Goal: Contribute content

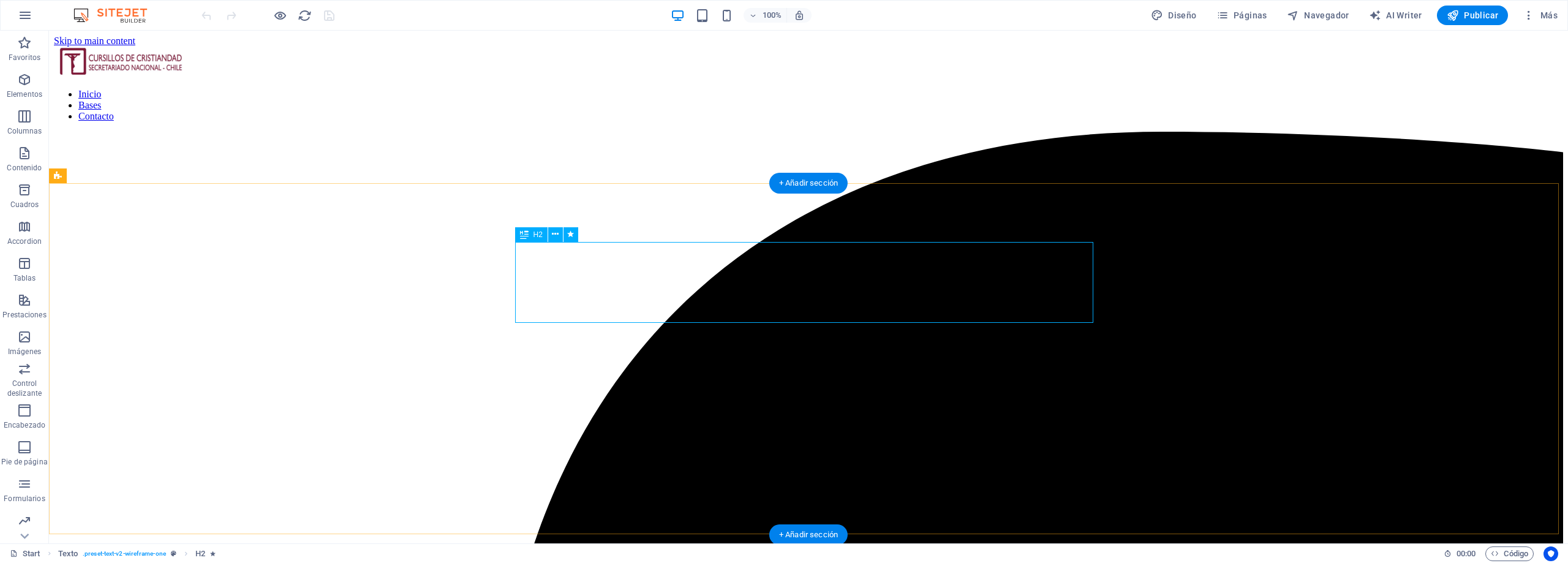
scroll to position [341, 0]
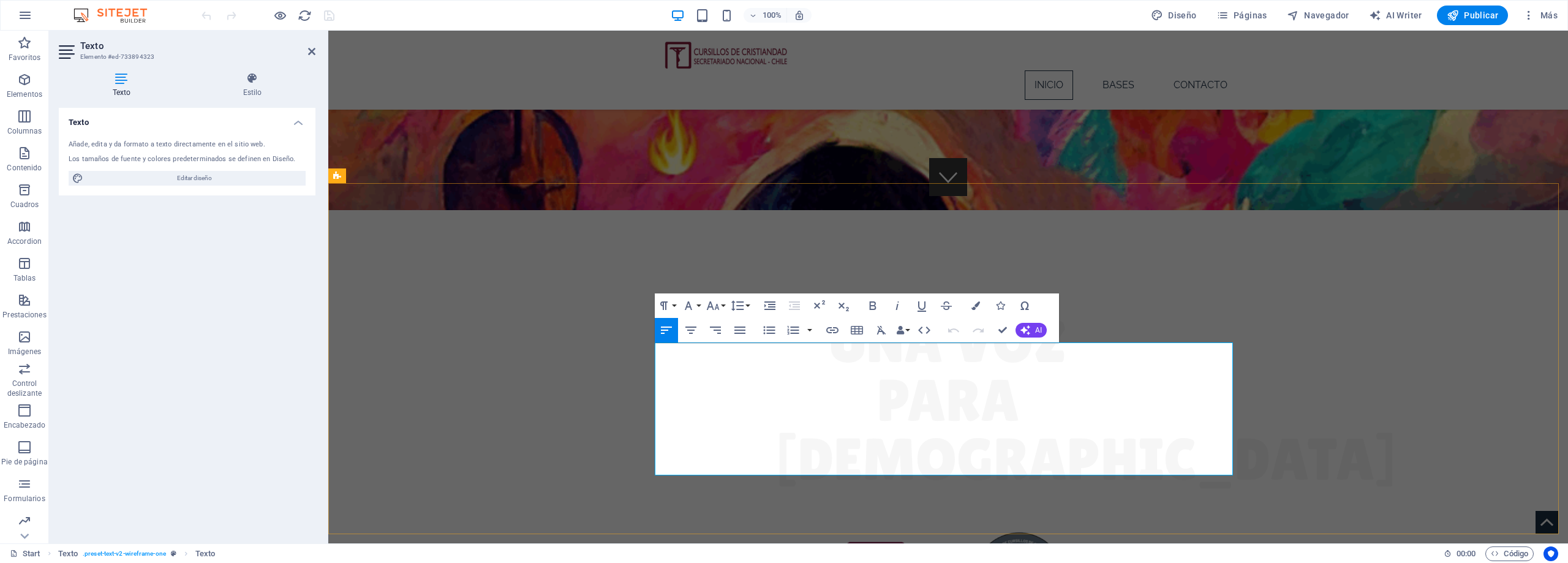
click at [813, 387] on icon "button" at bounding box center [815, 386] width 15 height 15
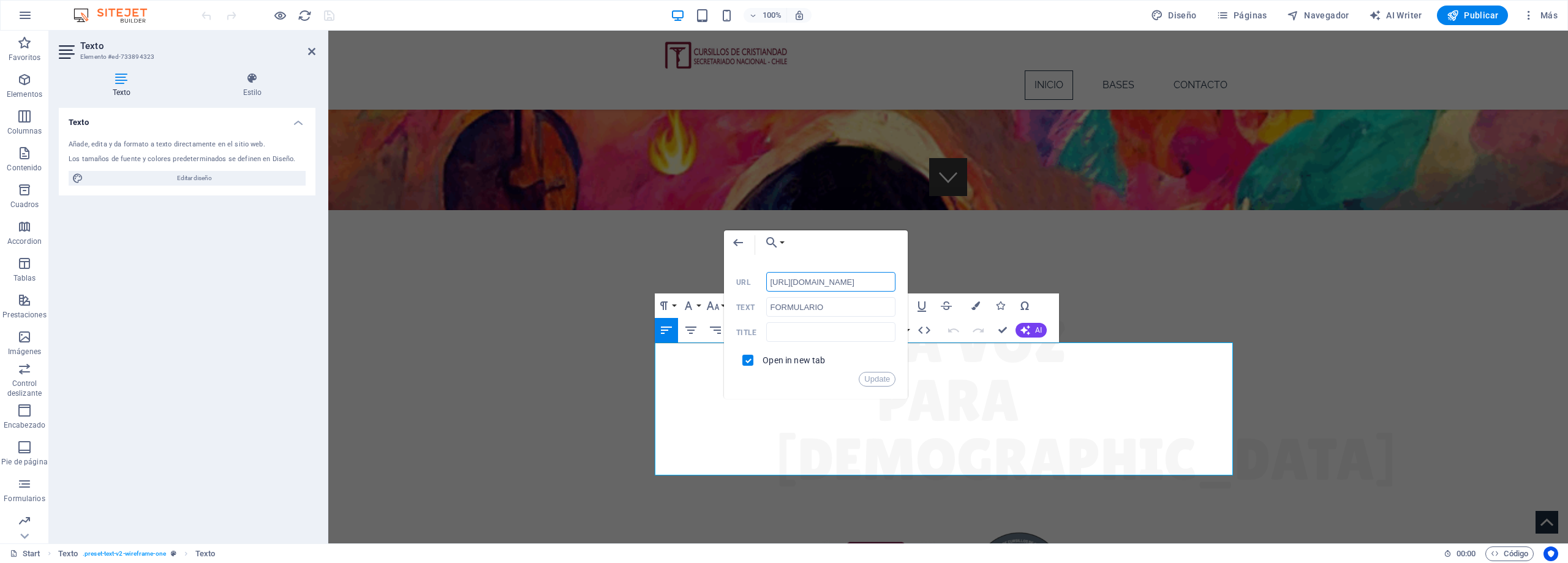
scroll to position [0, 0]
click at [843, 283] on input "[URL][DOMAIN_NAME]" at bounding box center [831, 281] width 130 height 19
paste input "text"
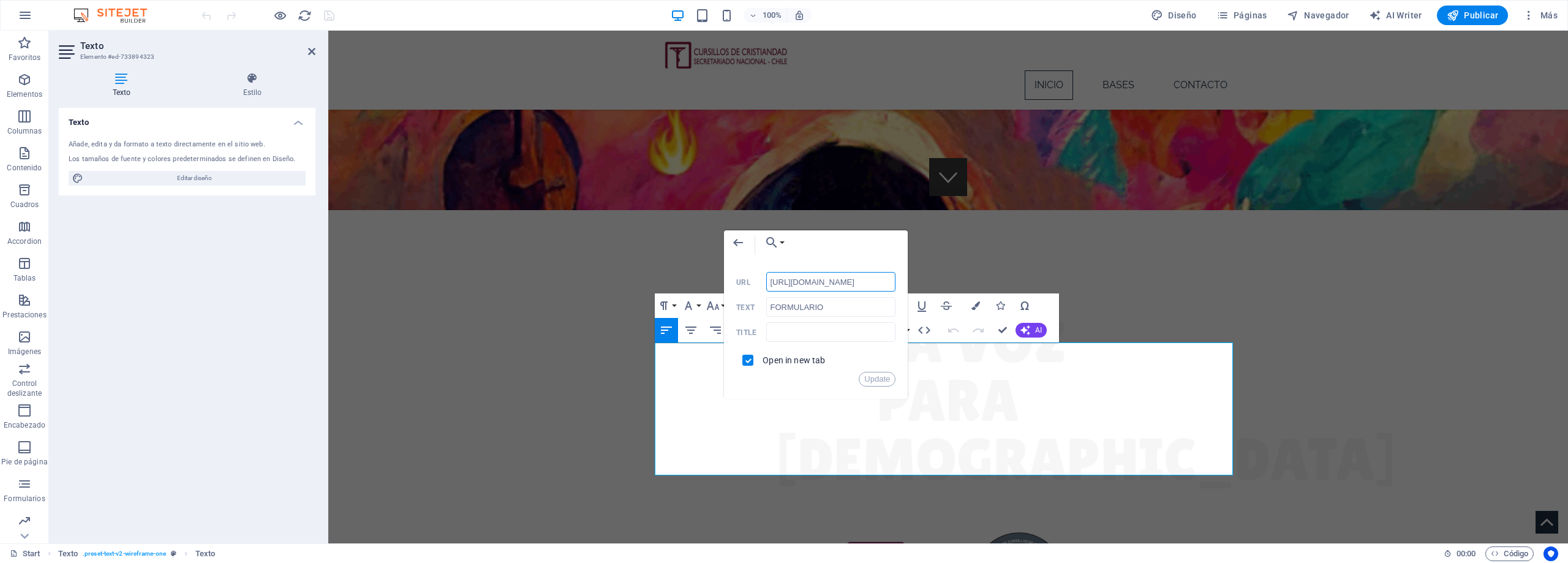
scroll to position [0, 286]
type input "[URL][DOMAIN_NAME]"
click at [846, 354] on div "Open in new tab" at bounding box center [816, 360] width 159 height 23
click at [876, 382] on button "Update" at bounding box center [877, 379] width 37 height 15
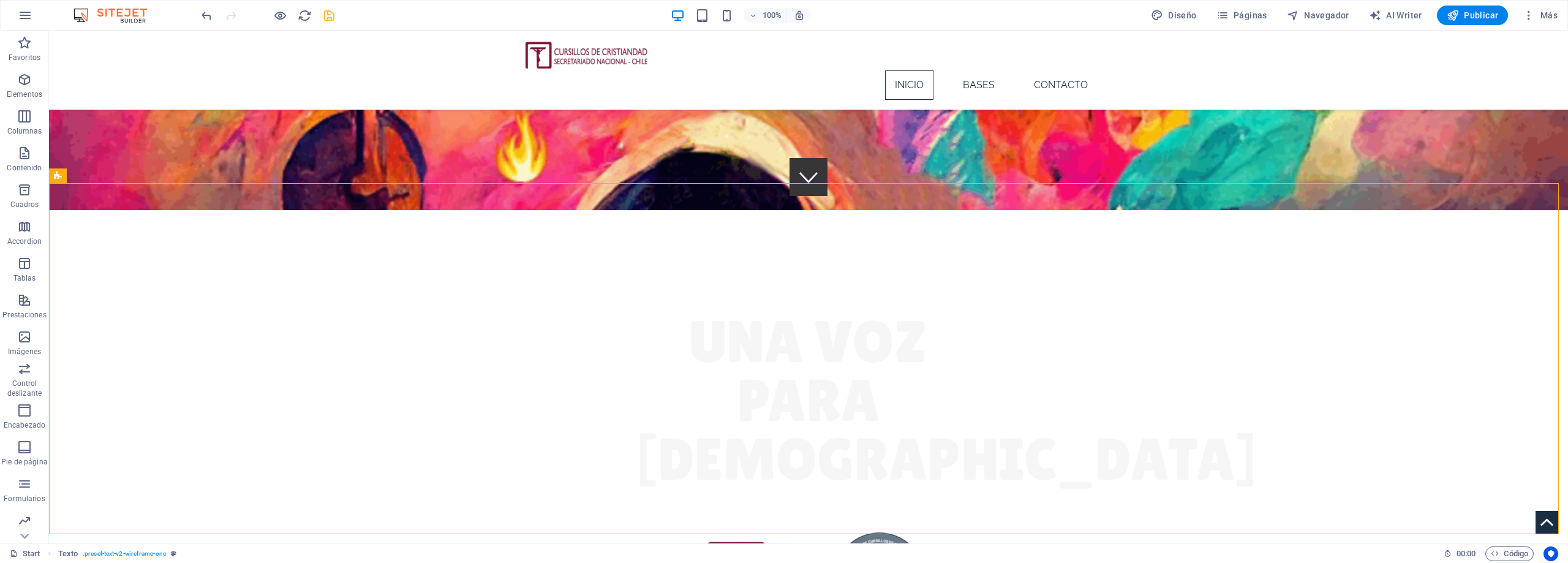
click at [329, 21] on icon "save" at bounding box center [329, 15] width 14 height 14
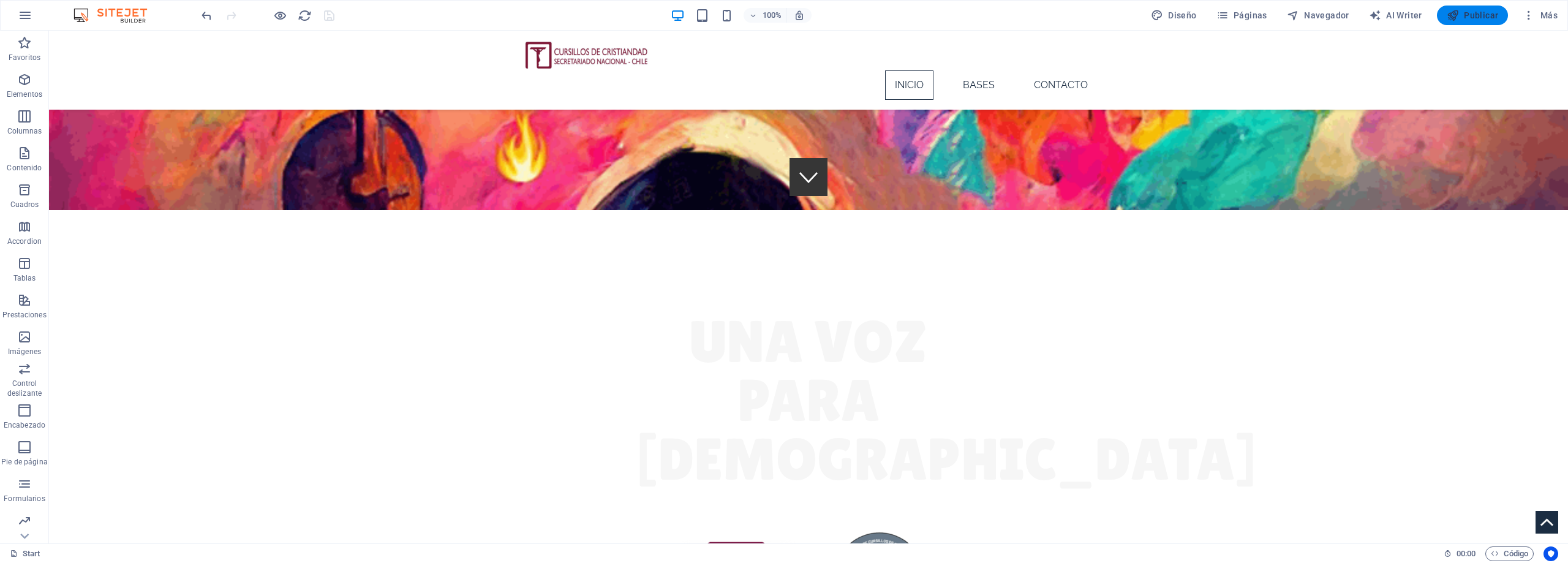
click at [1478, 14] on span "Publicar" at bounding box center [1472, 15] width 52 height 12
